Goal: Check status

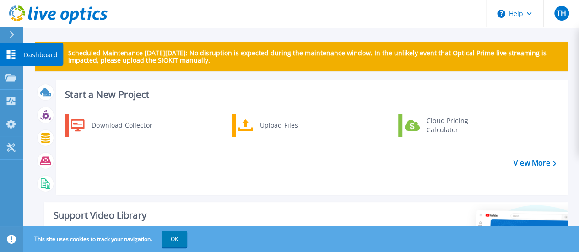
click at [7, 54] on icon at bounding box center [10, 54] width 11 height 9
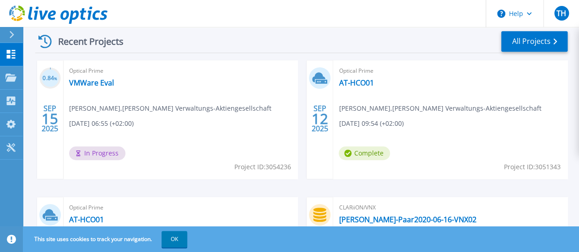
scroll to position [291, 0]
click at [85, 81] on link "VMWare Eval" at bounding box center [91, 83] width 45 height 9
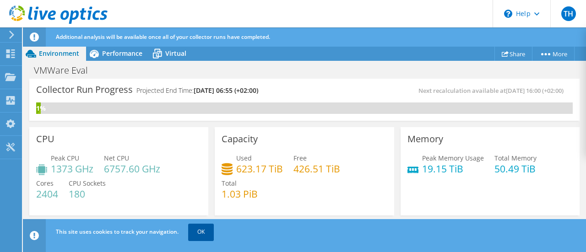
click at [206, 231] on link "OK" at bounding box center [201, 232] width 26 height 16
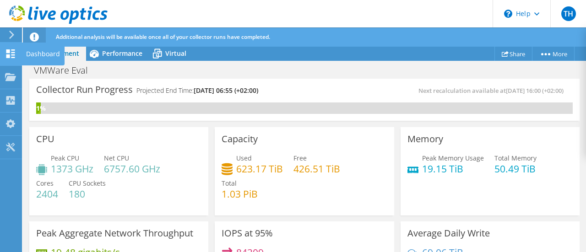
click at [11, 56] on icon at bounding box center [10, 53] width 11 height 9
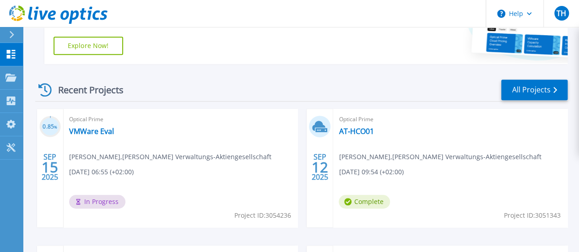
scroll to position [246, 0]
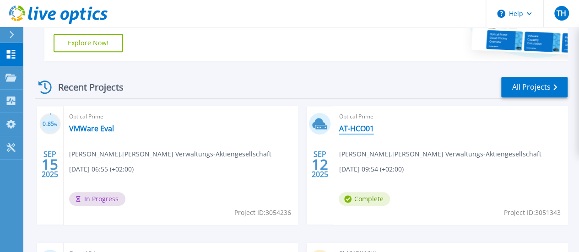
click at [339, 126] on link "AT-HCO01" at bounding box center [356, 128] width 35 height 9
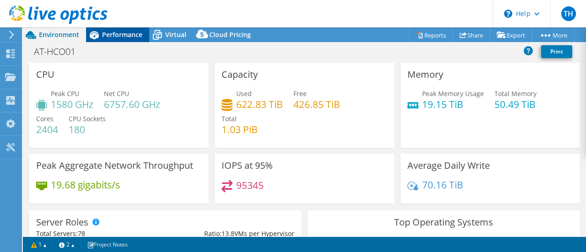
click at [130, 36] on span "Performance" at bounding box center [122, 34] width 40 height 9
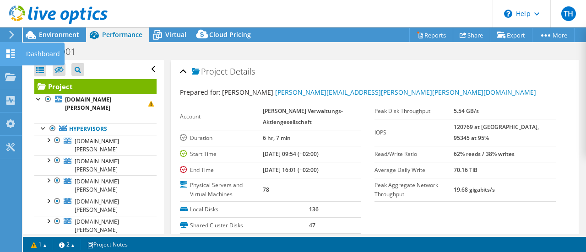
click at [5, 52] on icon at bounding box center [10, 53] width 11 height 9
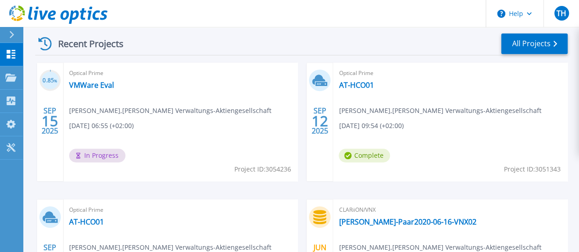
scroll to position [290, 0]
click at [97, 86] on link "VMWare Eval" at bounding box center [91, 84] width 45 height 9
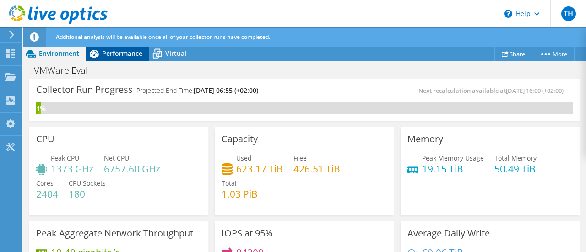
click at [120, 55] on span "Performance" at bounding box center [122, 53] width 40 height 9
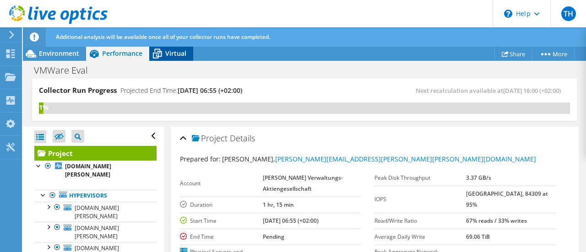
click at [171, 51] on span "Virtual" at bounding box center [175, 53] width 21 height 9
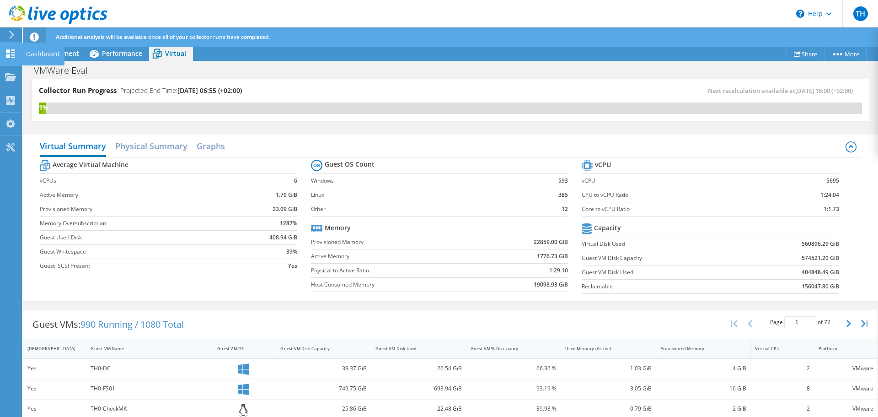
click at [8, 56] on use at bounding box center [10, 53] width 9 height 9
